Goal: Communication & Community: Share content

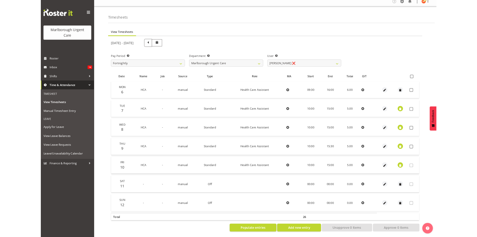
scroll to position [6, 0]
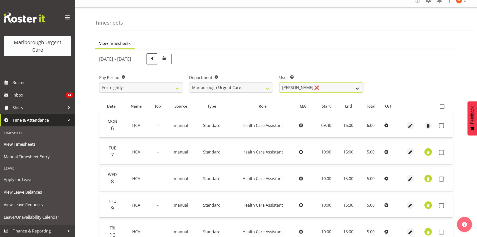
click at [333, 89] on select "[PERSON_NAME] ❌ [PERSON_NAME] ❌ [PERSON_NAME] ❌ [PERSON_NAME] ❌ [PERSON_NAME] ❌…" at bounding box center [321, 87] width 84 height 10
select select "11836"
click at [279, 82] on select "[PERSON_NAME] ❌ [PERSON_NAME] ❌ [PERSON_NAME] ❌ [PERSON_NAME] ❌ [PERSON_NAME] ❌…" at bounding box center [321, 87] width 84 height 10
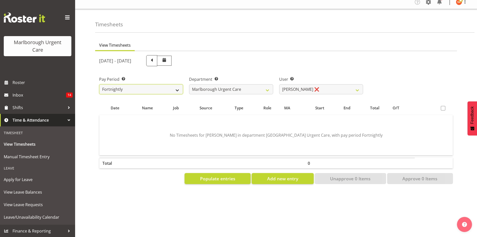
click at [167, 88] on select "Fortnightly MPHO - [MEDICAL_DATA] Contractors MUCC MUCC Casuals MPHO Admin - ne…" at bounding box center [141, 89] width 84 height 10
click at [155, 58] on span at bounding box center [152, 60] width 7 height 7
select select
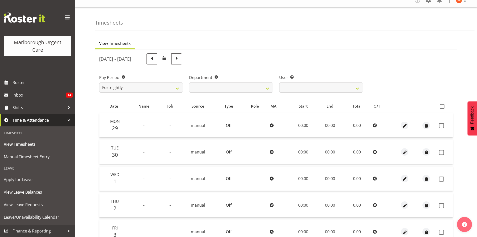
click at [155, 58] on span at bounding box center [152, 58] width 7 height 7
select select
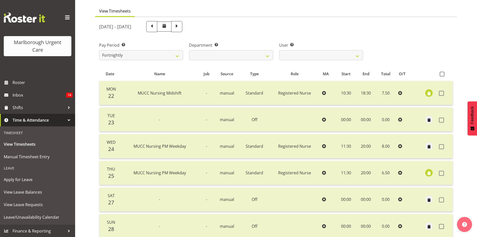
scroll to position [30, 0]
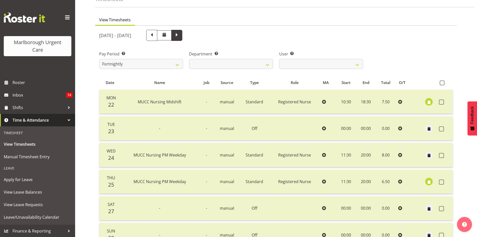
click at [180, 33] on span at bounding box center [177, 35] width 7 height 7
select select
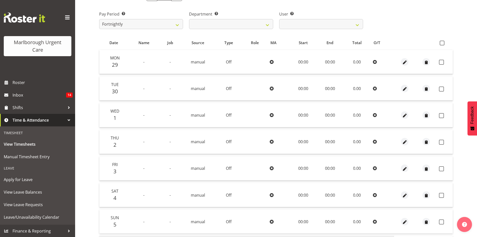
scroll to position [55, 0]
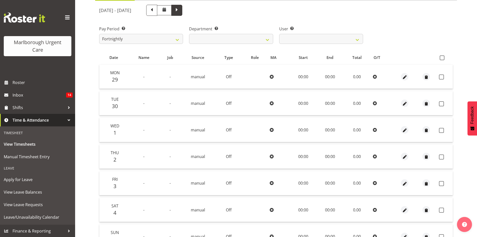
click at [180, 12] on span at bounding box center [177, 10] width 7 height 7
select select
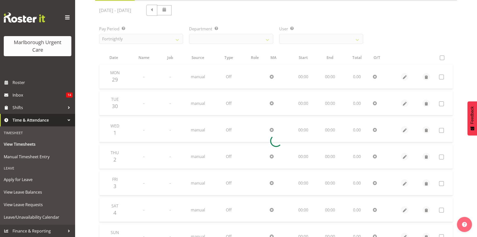
scroll to position [8, 0]
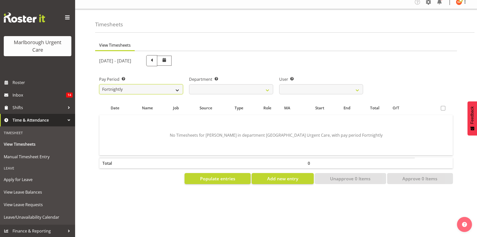
click at [168, 87] on select "Fortnightly MPHO - [MEDICAL_DATA] Contractors MUCC MUCC Casuals MPHO Admin - ne…" at bounding box center [141, 89] width 84 height 10
click at [341, 85] on select "[PERSON_NAME] ❌ [PERSON_NAME] ❌ [PERSON_NAME] ❌ [PERSON_NAME] ❌ [PERSON_NAME] ❌…" at bounding box center [321, 89] width 84 height 10
click at [173, 86] on select "Fortnightly MPHO - [MEDICAL_DATA] Contractors MUCC MUCC Casuals MPHO Admin - ne…" at bounding box center [141, 89] width 84 height 10
select select "194"
click at [99, 84] on select "Fortnightly MPHO - [MEDICAL_DATA] Contractors MUCC MUCC Casuals MPHO Admin - ne…" at bounding box center [141, 89] width 84 height 10
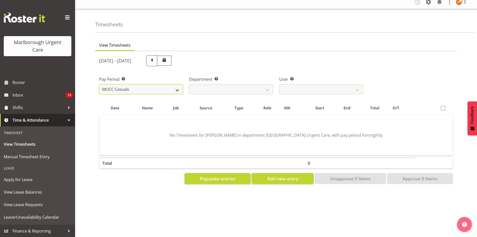
select select
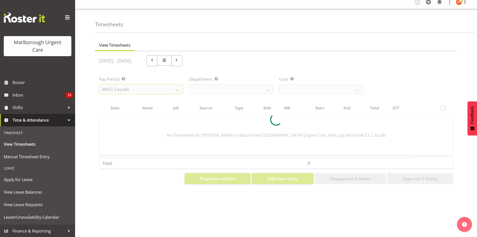
select select
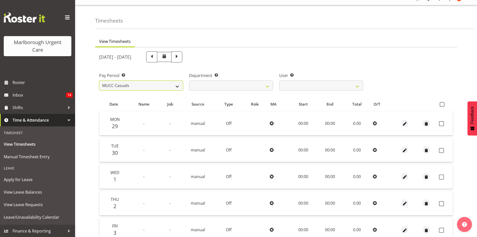
click at [171, 85] on select "Fortnightly MPHO - [MEDICAL_DATA] Contractors MUCC MUCC Casuals MPHO Admin - ne…" at bounding box center [141, 85] width 84 height 10
click at [318, 52] on div "[DATE] - [DATE]" at bounding box center [231, 56] width 264 height 11
click at [155, 59] on span at bounding box center [152, 56] width 7 height 7
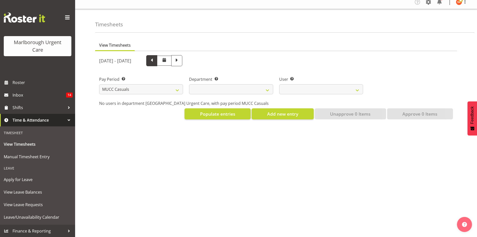
select select
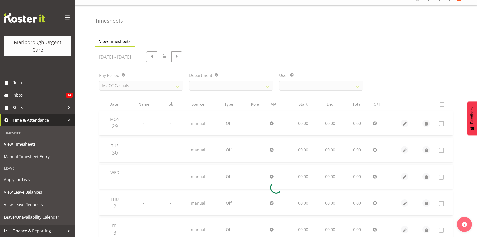
select select
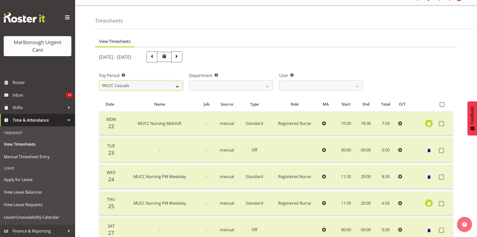
click at [162, 88] on select "Fortnightly MPHO - [MEDICAL_DATA] Contractors MUCC MUCC Casuals MPHO Admin - ne…" at bounding box center [141, 85] width 84 height 10
select select "188"
click at [99, 80] on select "Fortnightly MPHO - [MEDICAL_DATA] Contractors MUCC MUCC Casuals MPHO Admin - ne…" at bounding box center [141, 85] width 84 height 10
select select
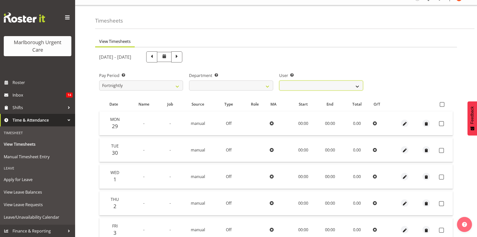
click at [351, 87] on select "[PERSON_NAME] ❌ [PERSON_NAME] ❌ [PERSON_NAME] ❌ [PERSON_NAME] ✔ [PERSON_NAME] ❌…" at bounding box center [321, 85] width 84 height 10
click at [423, 63] on div "[DATE] - [DATE]" at bounding box center [276, 56] width 360 height 17
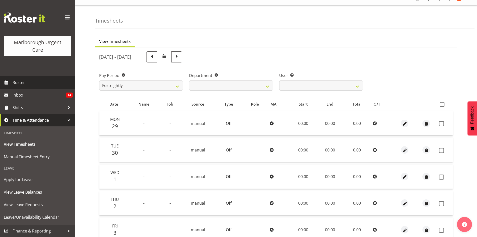
click at [18, 82] on span "Roster" at bounding box center [43, 83] width 60 height 8
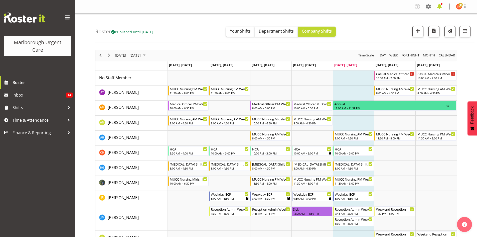
click at [441, 6] on span at bounding box center [440, 7] width 8 height 8
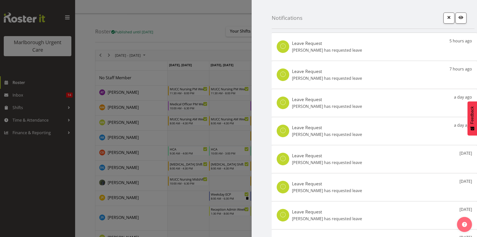
click at [217, 28] on div at bounding box center [238, 118] width 477 height 237
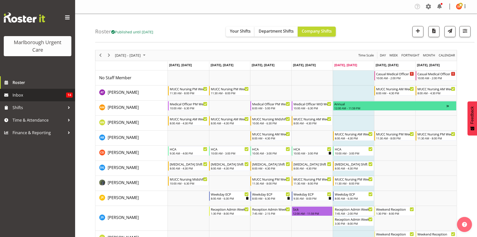
click at [19, 93] on span "Inbox" at bounding box center [40, 95] width 54 height 8
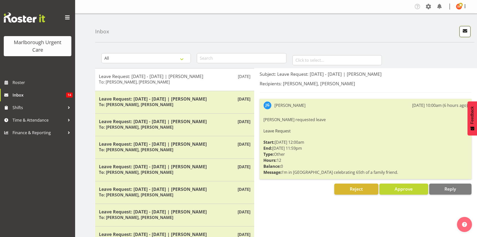
click at [464, 33] on span "button" at bounding box center [465, 31] width 7 height 7
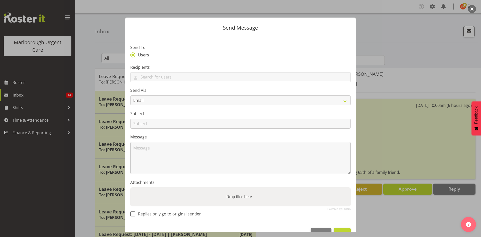
scroll to position [15, 0]
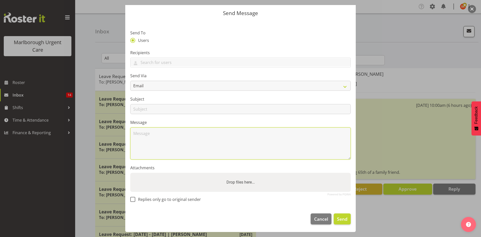
click at [146, 141] on textarea at bounding box center [240, 143] width 220 height 32
paste textarea "Hi everyone, I'm excited to introduce myself as your new manager. I'm happy to …"
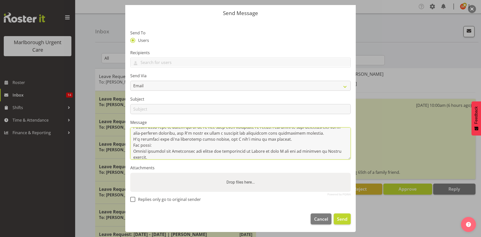
scroll to position [50, 0]
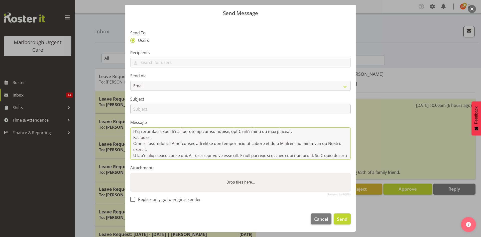
type textarea "Hi everyone, I'm excited to introduce myself as your new manager. I'm happy to …"
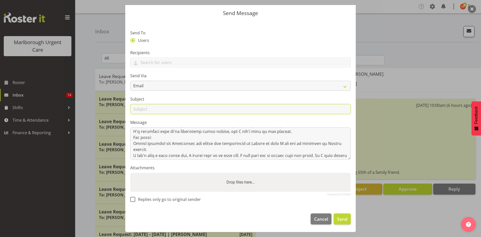
click at [165, 108] on input "text" at bounding box center [240, 109] width 220 height 10
type input "c"
type input "Hi and Timesheets"
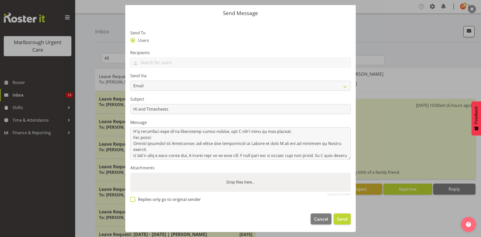
click at [135, 200] on span at bounding box center [132, 199] width 5 height 5
click at [133, 200] on input "Replies only go to original sender" at bounding box center [131, 199] width 3 height 3
checkbox input "true"
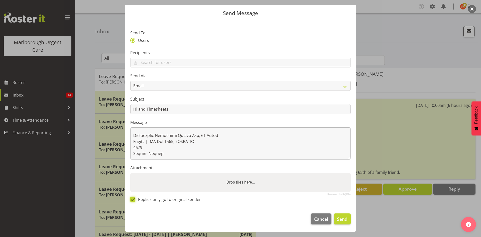
scroll to position [142, 0]
click at [208, 64] on input "text" at bounding box center [240, 63] width 220 height 8
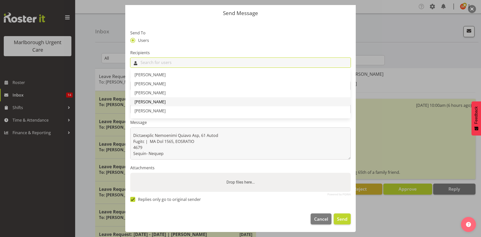
scroll to position [0, 0]
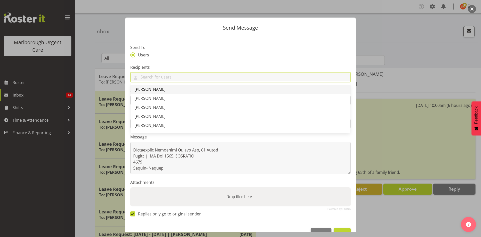
click at [176, 89] on link "[PERSON_NAME]" at bounding box center [240, 89] width 220 height 9
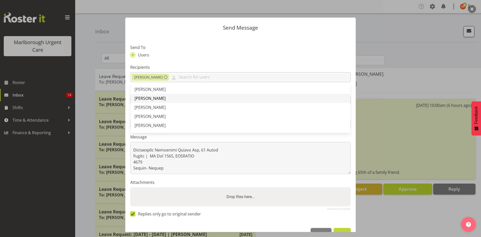
click at [164, 98] on span "Alexandra Madigan" at bounding box center [150, 98] width 31 height 6
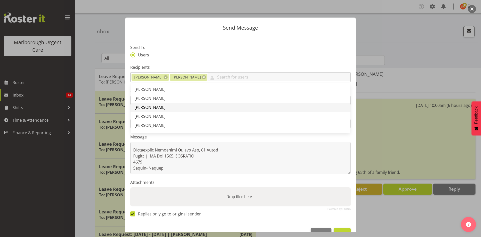
click at [155, 108] on span "Alysia Newman-Woods" at bounding box center [150, 107] width 31 height 6
click at [152, 116] on span "Amber Venning-Slater" at bounding box center [150, 116] width 31 height 6
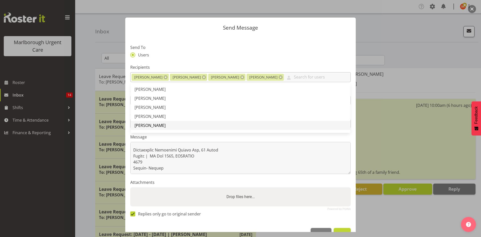
scroll to position [25, 0]
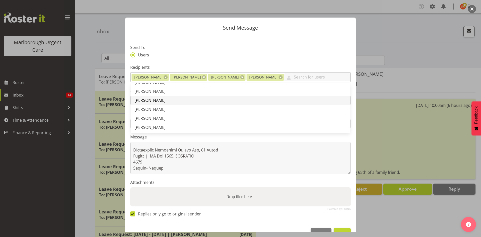
click at [150, 100] on span "Andrew Brooks" at bounding box center [150, 100] width 31 height 6
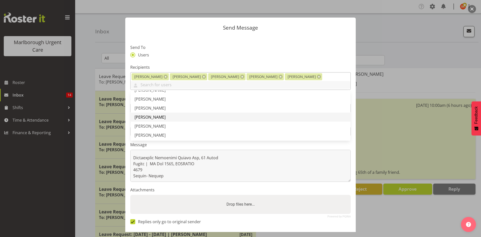
click at [145, 117] on span "Beata Danielek" at bounding box center [150, 117] width 31 height 6
click at [149, 124] on span "Cordelia Davies" at bounding box center [150, 126] width 31 height 6
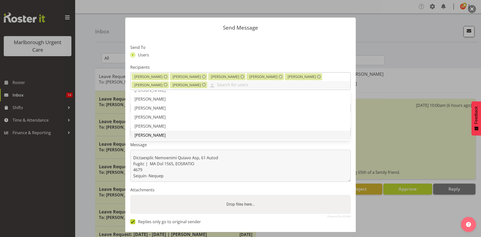
click at [148, 135] on span "Deo Garingalao" at bounding box center [150, 135] width 31 height 6
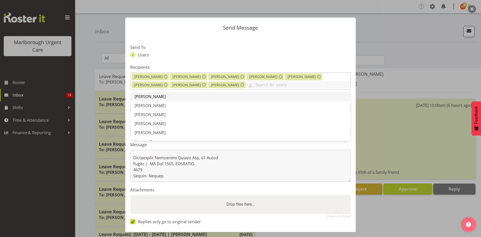
scroll to position [75, 0]
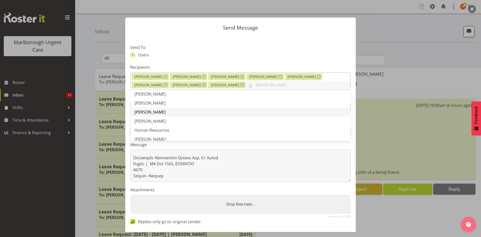
click at [150, 113] on span "Gloria Varghese" at bounding box center [150, 112] width 31 height 6
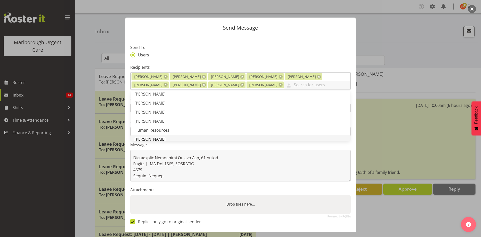
click at [144, 137] on span "Jacinta Rangi" at bounding box center [150, 139] width 31 height 6
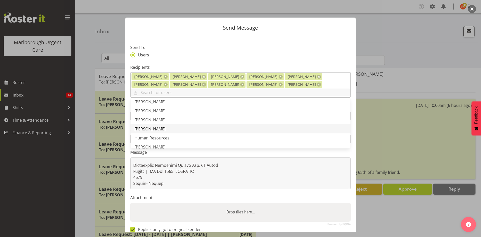
scroll to position [100, 0]
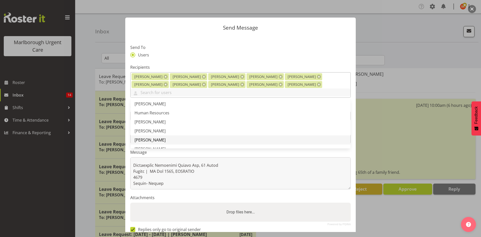
click at [152, 137] on span "Josephine Godinez" at bounding box center [150, 140] width 31 height 6
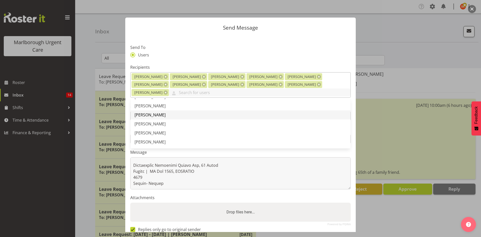
scroll to position [150, 0]
click at [155, 116] on span "Margie Vuto" at bounding box center [150, 117] width 31 height 6
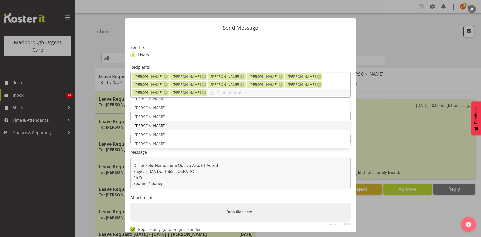
click at [150, 124] on span "Margret Hall" at bounding box center [150, 126] width 31 height 6
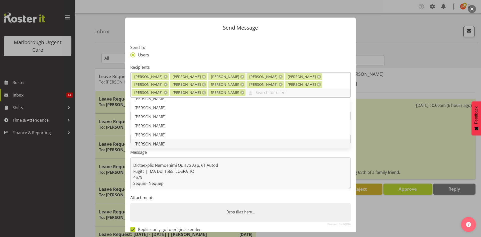
click at [147, 143] on span "Megan Gander" at bounding box center [150, 144] width 31 height 6
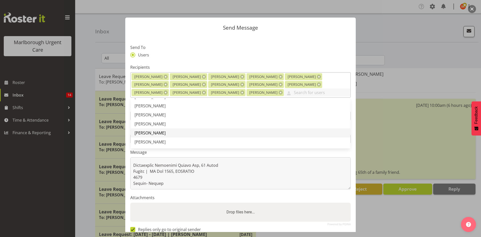
scroll to position [199, 0]
click at [151, 131] on span "Rochelle Harris" at bounding box center [150, 131] width 31 height 6
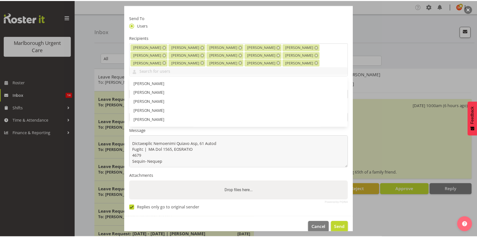
scroll to position [30, 0]
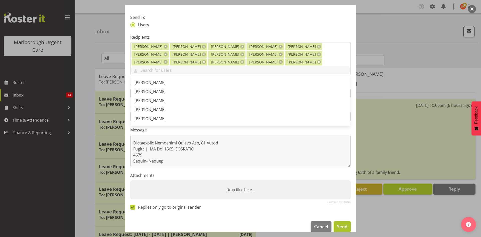
click at [337, 223] on span "Send" at bounding box center [342, 226] width 11 height 7
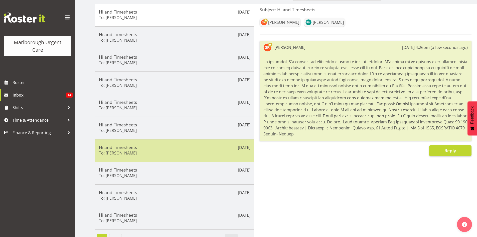
scroll to position [77, 0]
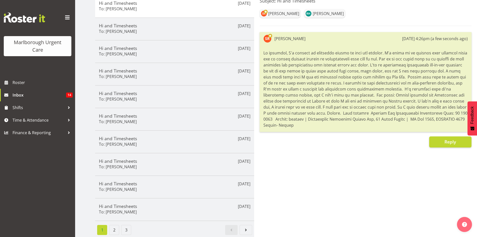
click at [320, 178] on div "Subject: Hi and Timesheets Shivana Ram Rochelle Harris Shivana Ram 10th Oct 4:2…" at bounding box center [365, 116] width 223 height 242
